Goal: Task Accomplishment & Management: Use online tool/utility

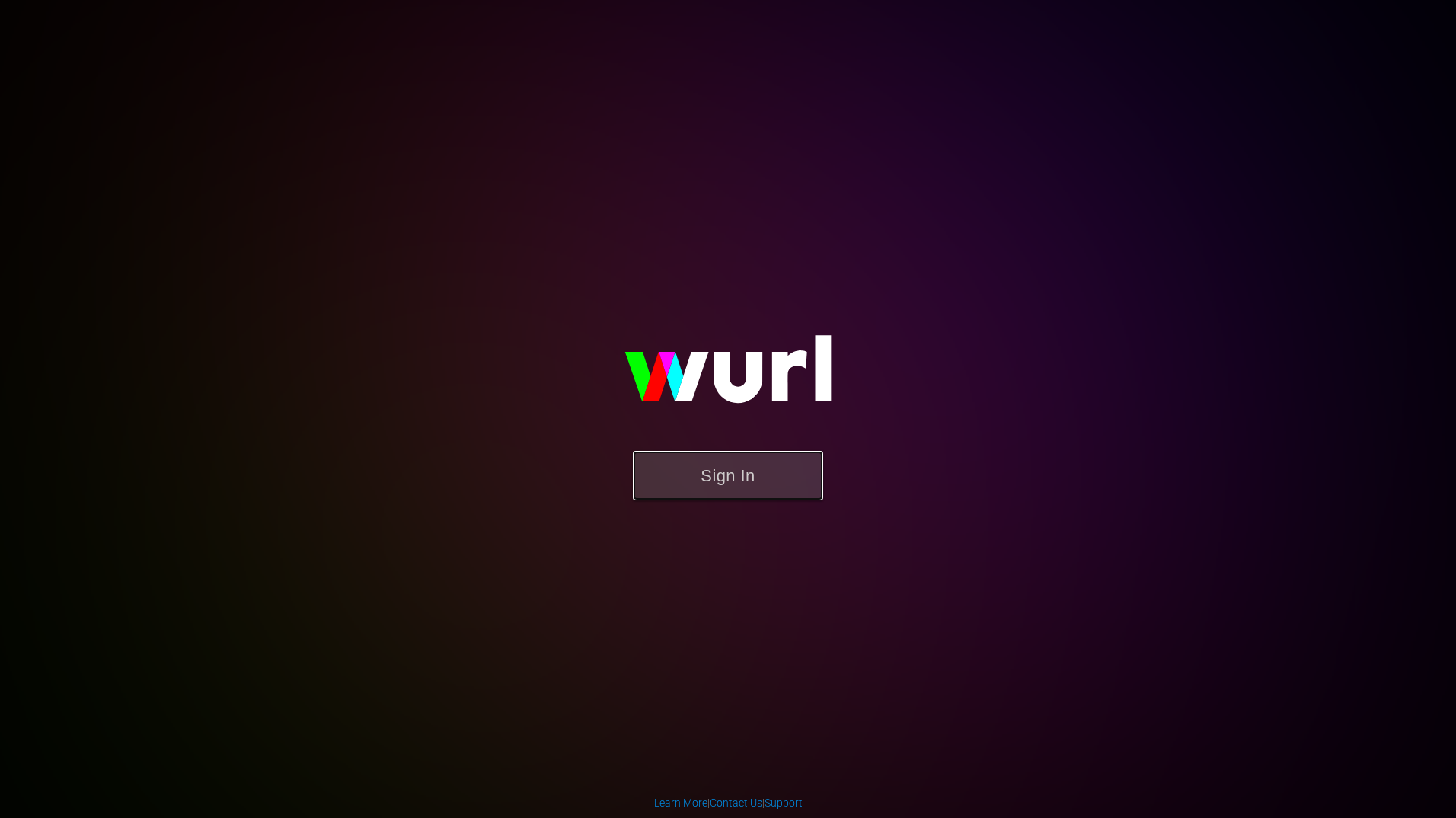
click at [668, 478] on button "Sign In" at bounding box center [727, 475] width 191 height 49
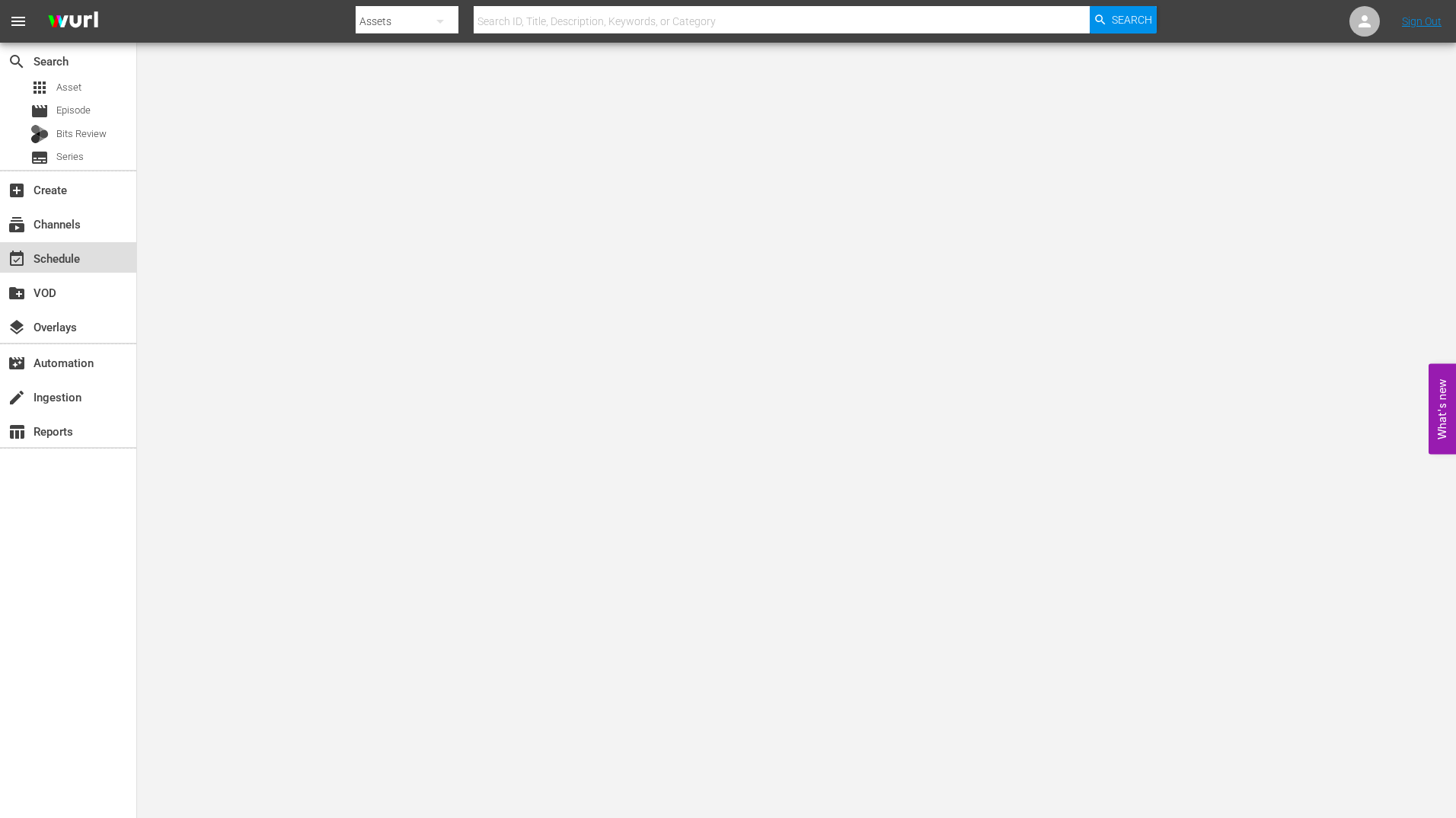
click at [87, 257] on div "event_available Schedule" at bounding box center [68, 257] width 136 height 30
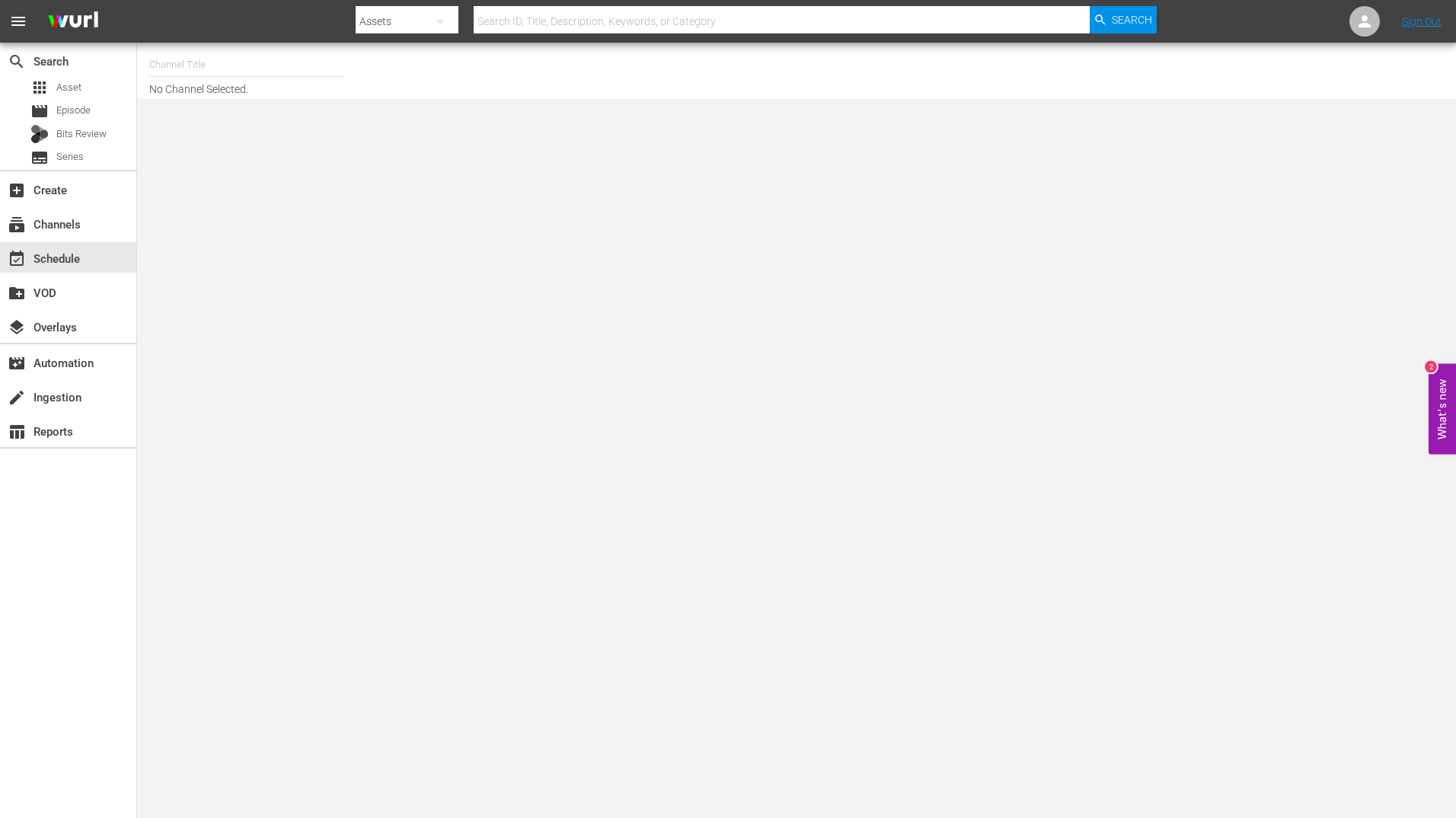
click at [292, 71] on input "text" at bounding box center [246, 64] width 195 height 37
click at [262, 118] on div "BBC Sci-Fi (1574 - bbc_scifi_1)" at bounding box center [358, 107] width 394 height 37
type input "BBC Sci-Fi (1574 - bbc_scifi_1)"
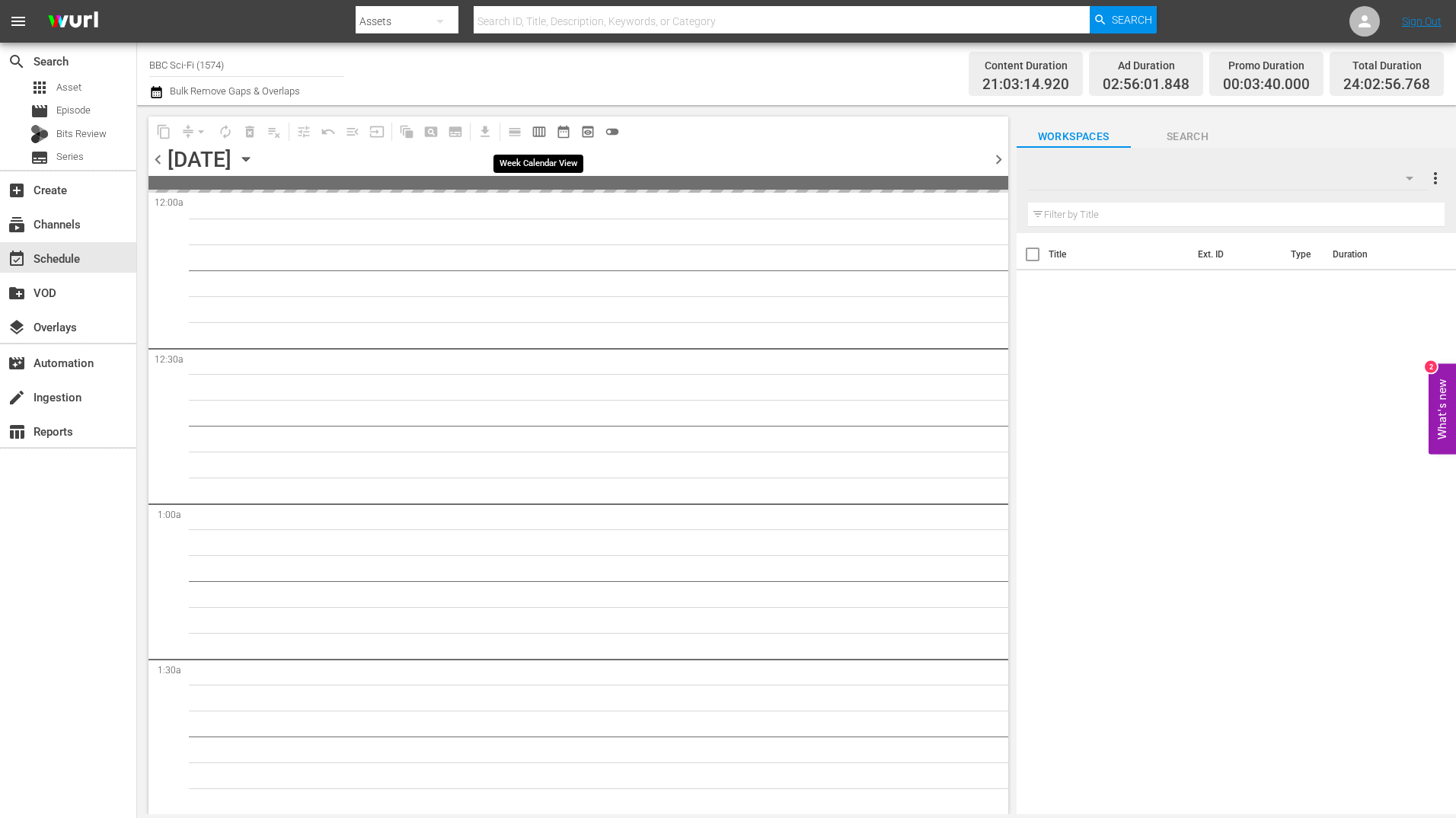
click at [542, 135] on span "calendar_view_week_outlined" at bounding box center [539, 132] width 15 height 15
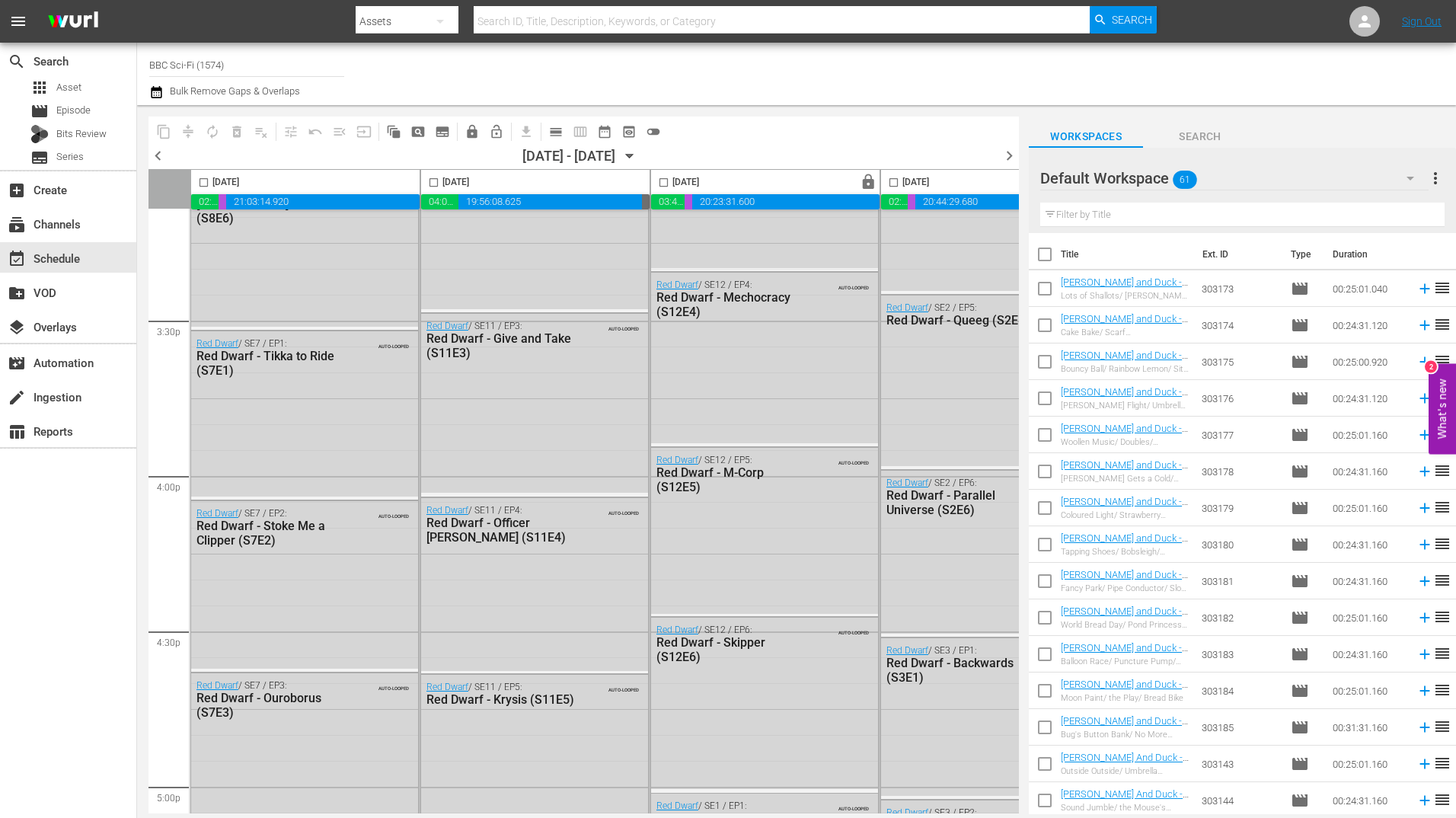
scroll to position [4786, 0]
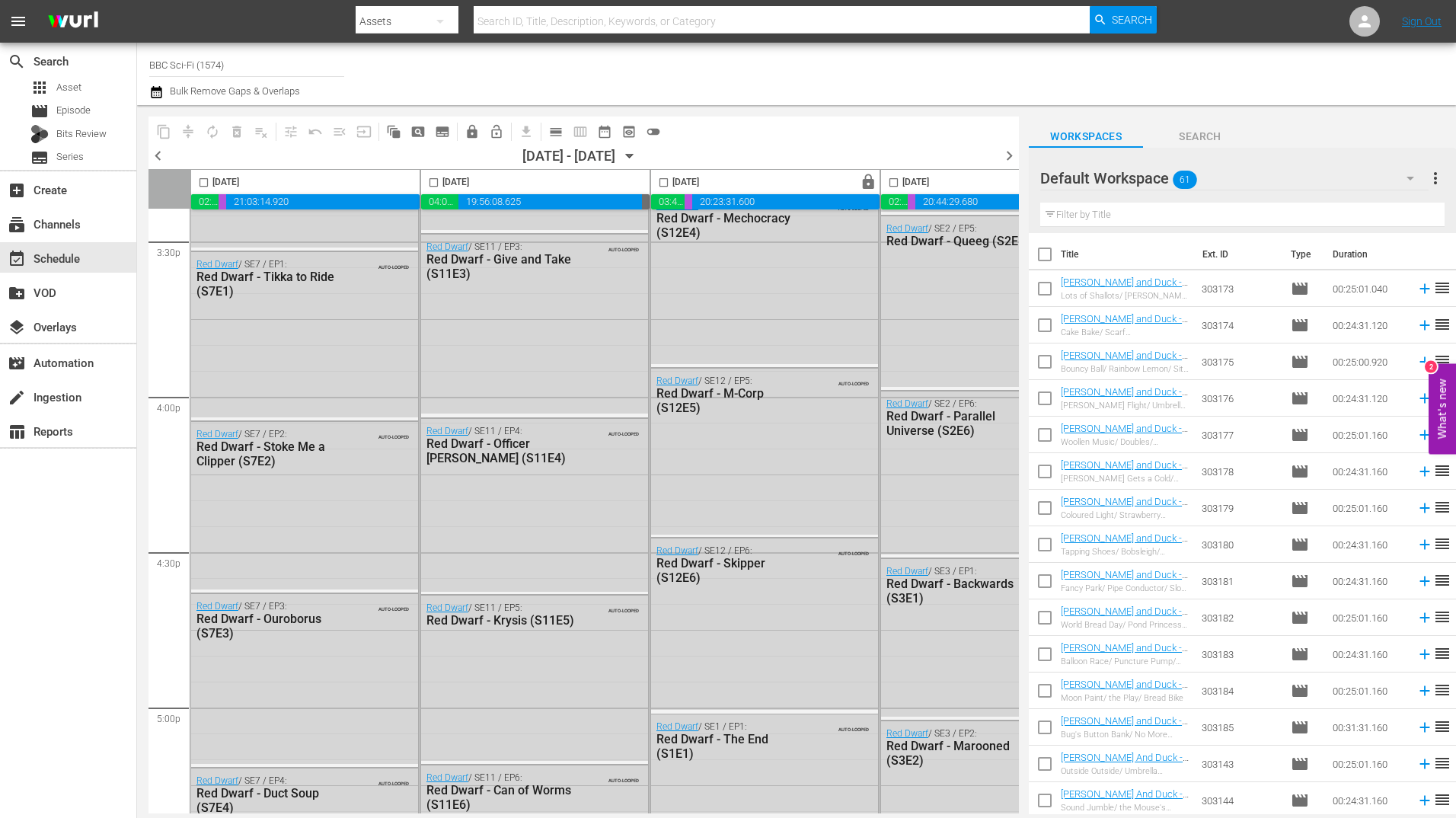
click at [158, 153] on span "chevron_left" at bounding box center [158, 155] width 19 height 19
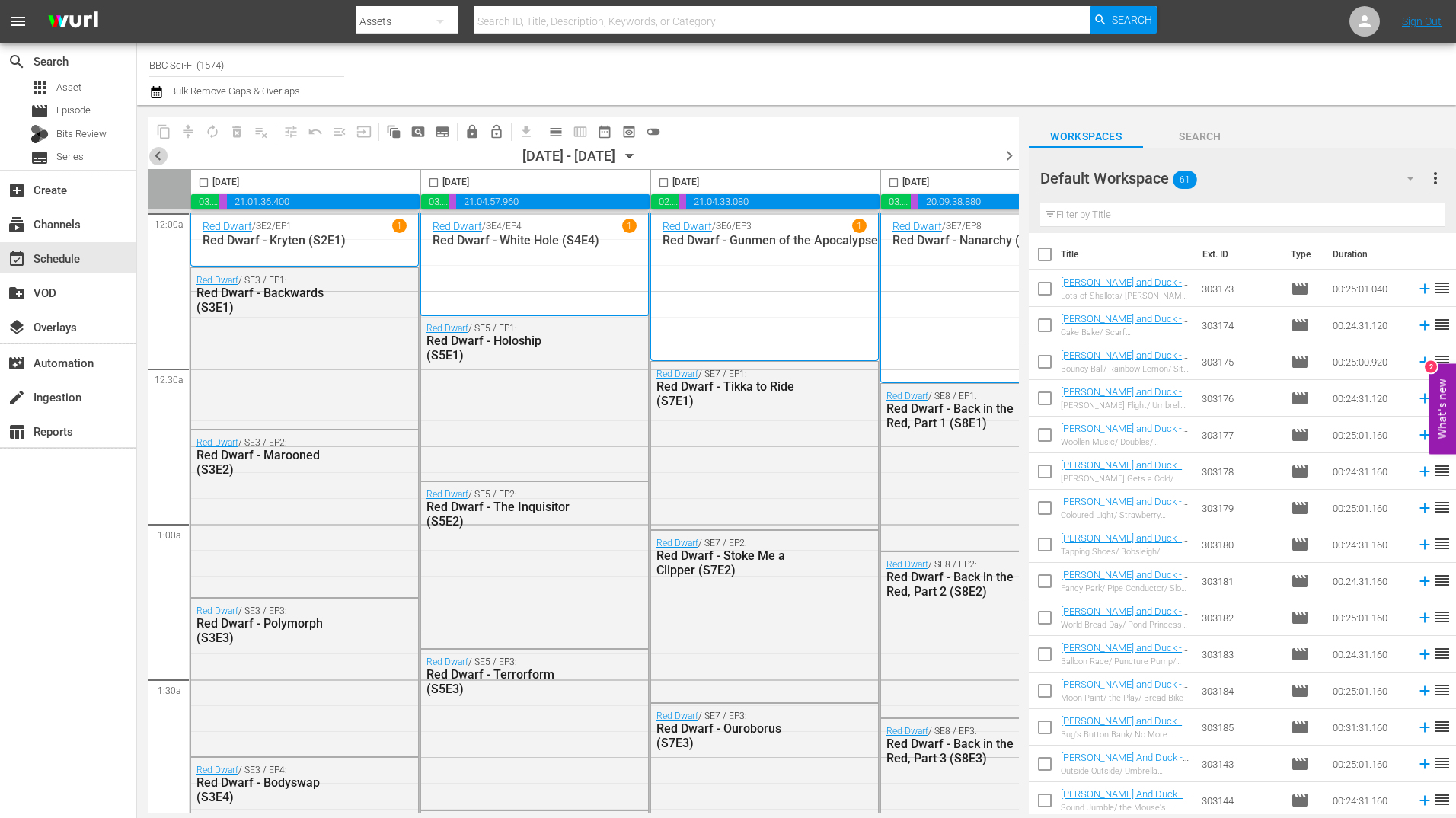
click at [155, 156] on span "chevron_left" at bounding box center [158, 155] width 19 height 19
